Goal: Task Accomplishment & Management: Use online tool/utility

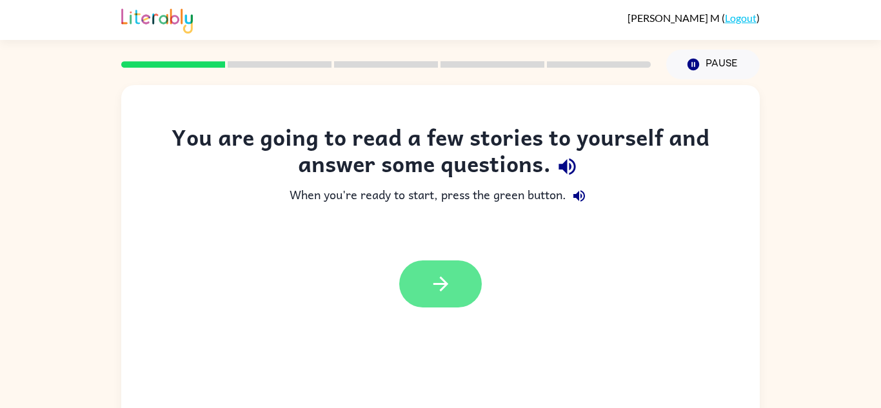
click at [444, 270] on button "button" at bounding box center [440, 284] width 83 height 47
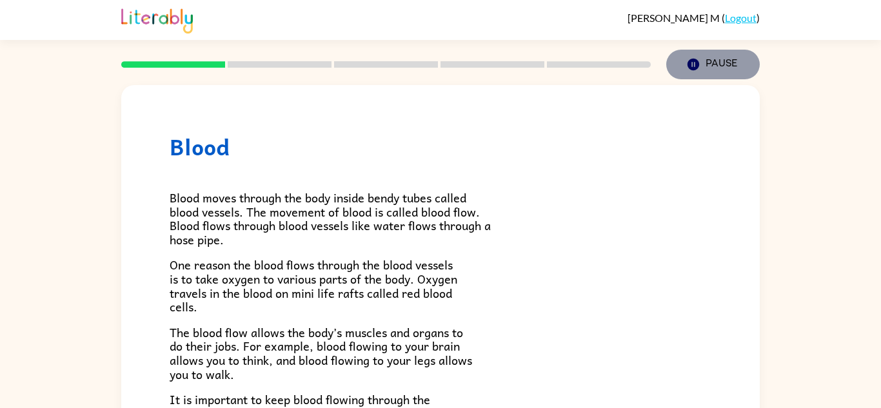
click at [688, 54] on button "Pause Pause" at bounding box center [713, 65] width 94 height 30
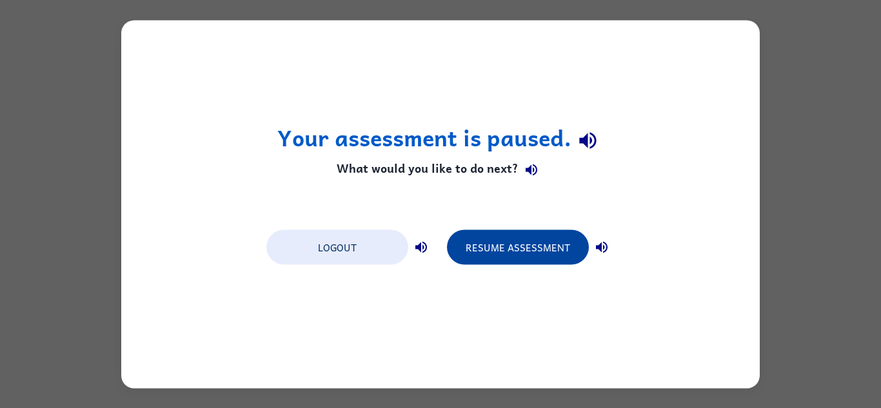
click at [504, 238] on button "Resume Assessment" at bounding box center [518, 247] width 142 height 35
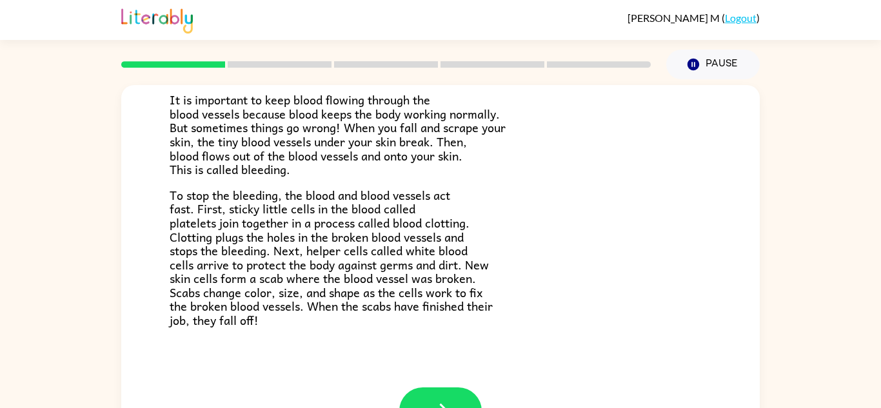
scroll to position [45, 0]
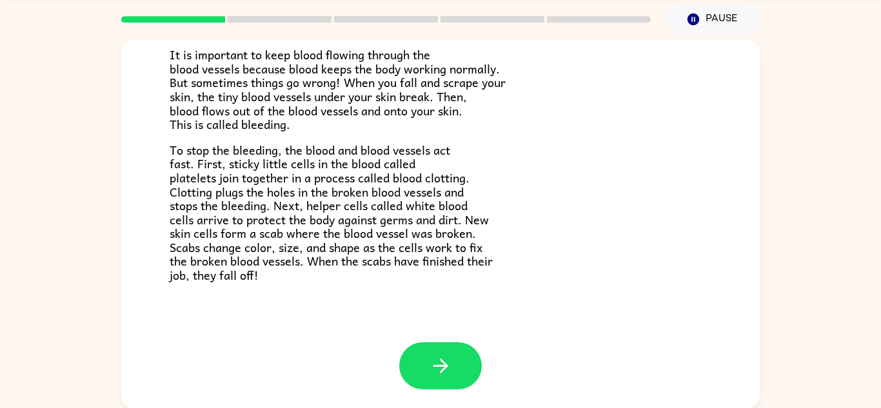
click at [400, 199] on span "To stop the bleeding, the blood and blood vessels act fast. First, sticky littl…" at bounding box center [331, 213] width 323 height 144
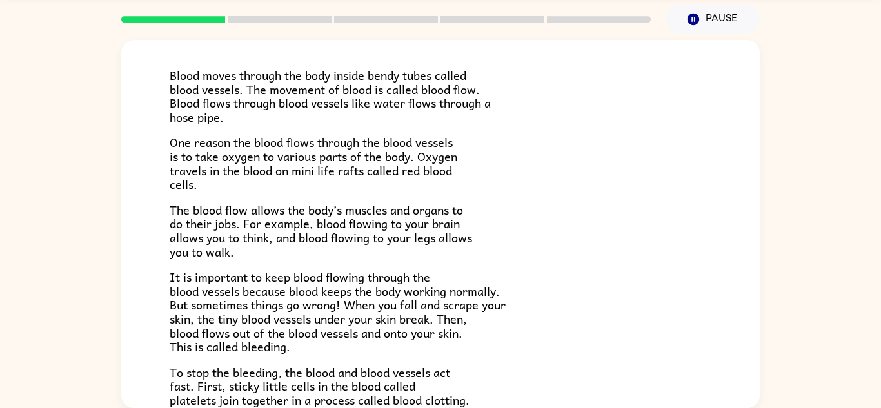
scroll to position [0, 0]
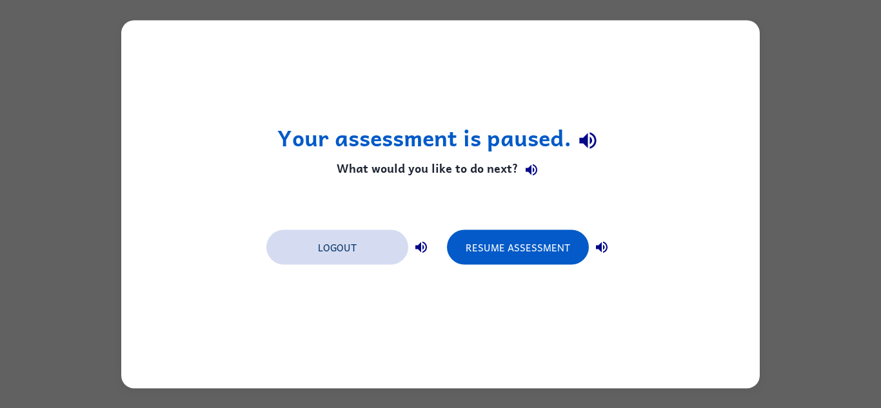
click at [346, 247] on button "Logout" at bounding box center [337, 247] width 142 height 35
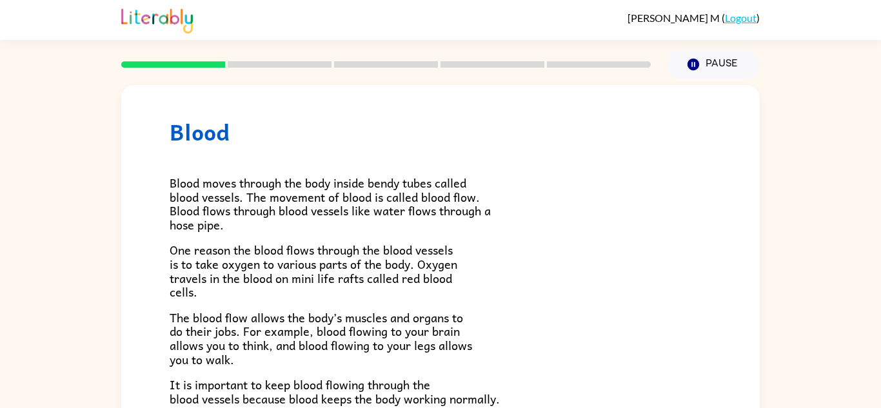
scroll to position [300, 0]
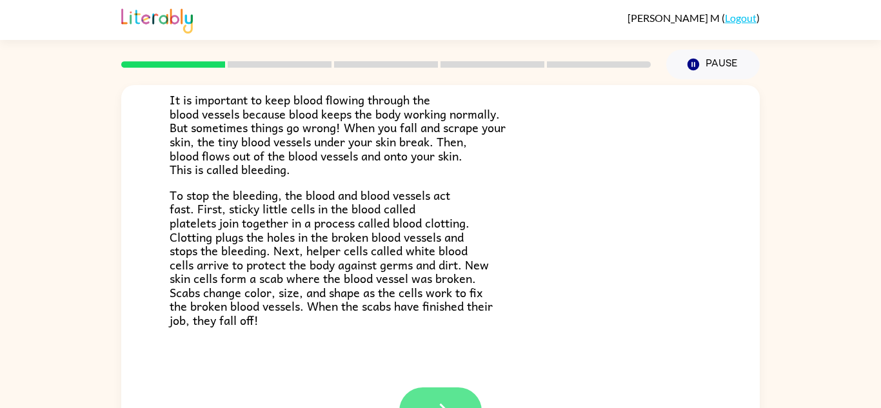
click at [451, 390] on button "button" at bounding box center [440, 411] width 83 height 47
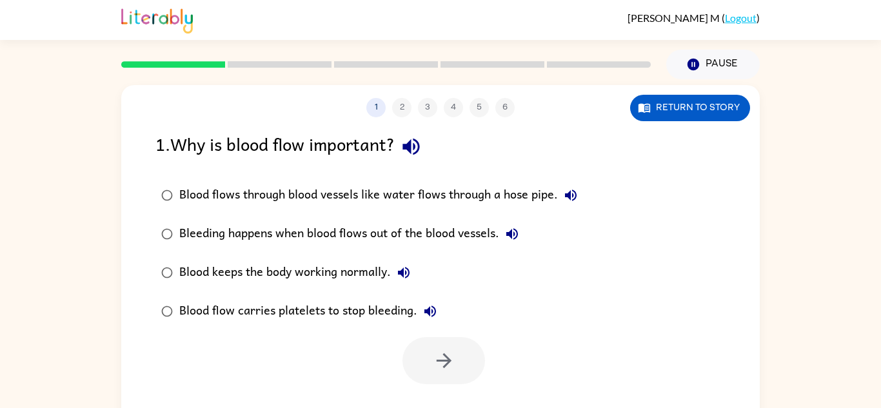
scroll to position [0, 0]
click at [459, 378] on button "button" at bounding box center [443, 360] width 83 height 47
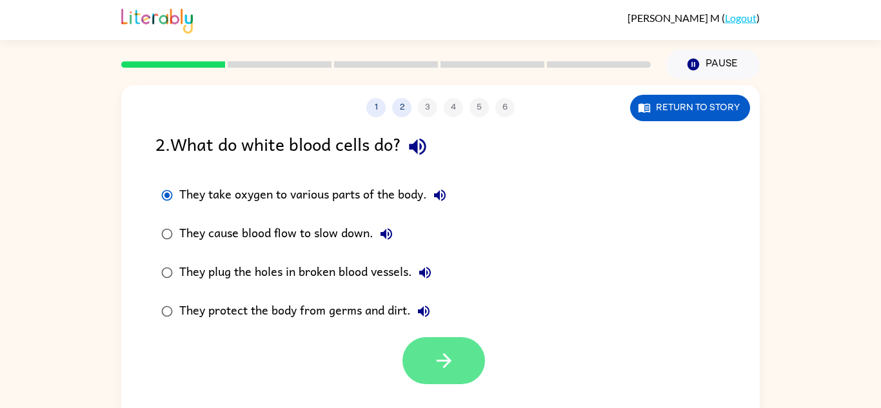
click at [432, 366] on button "button" at bounding box center [443, 360] width 83 height 47
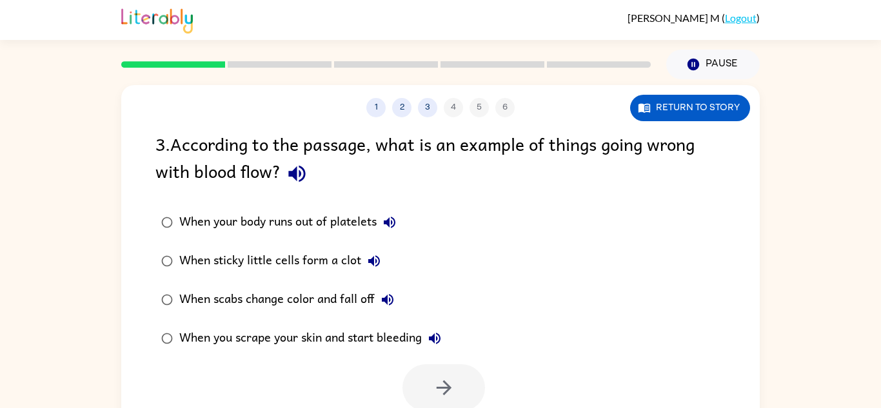
click at [353, 221] on div "When your body runs out of platelets" at bounding box center [290, 223] width 223 height 26
click at [444, 375] on button "button" at bounding box center [443, 387] width 83 height 47
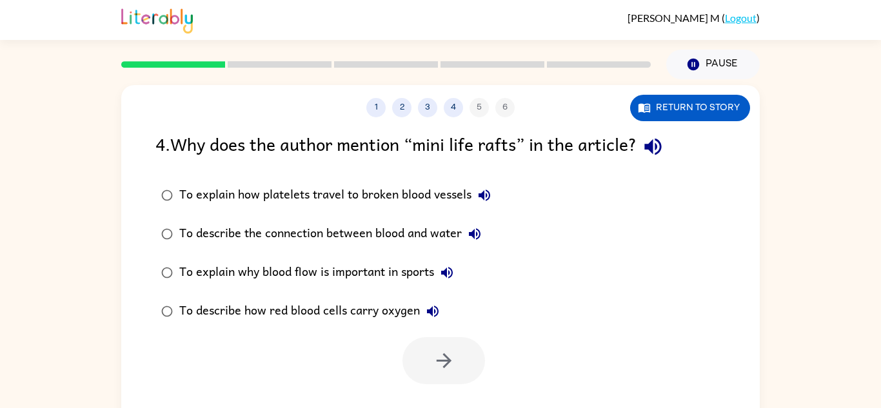
click at [377, 233] on div "To describe the connection between blood and water" at bounding box center [333, 234] width 308 height 26
click at [444, 351] on icon "button" at bounding box center [444, 361] width 23 height 23
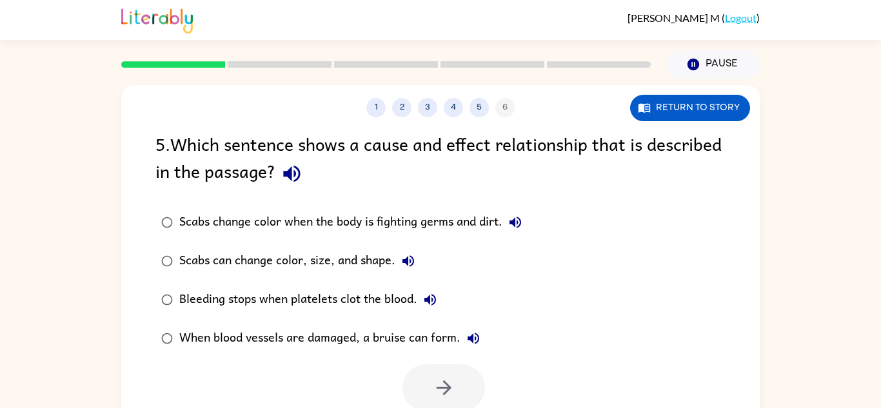
click at [346, 335] on div "When blood vessels are damaged, a bruise can form." at bounding box center [332, 339] width 307 height 26
click at [433, 384] on icon "button" at bounding box center [444, 388] width 23 height 23
